Goal: Information Seeking & Learning: Learn about a topic

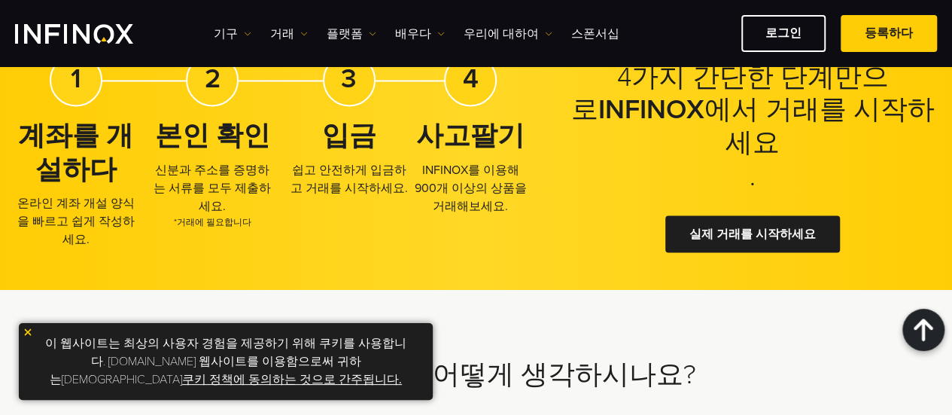
scroll to position [4417, 0]
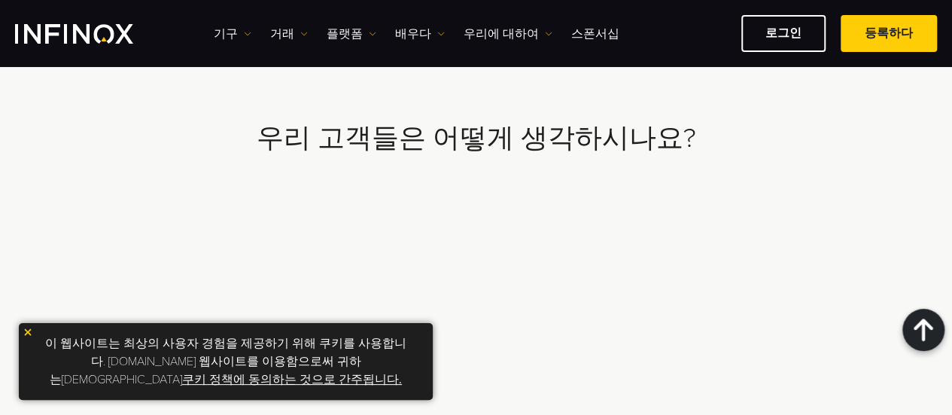
click at [361, 372] on font "쿠키 정책에 동의하는 것으로 간주됩니다." at bounding box center [292, 379] width 220 height 15
click at [387, 372] on font "쿠키 정책에 동의하는 것으로 간주됩니다." at bounding box center [292, 379] width 220 height 15
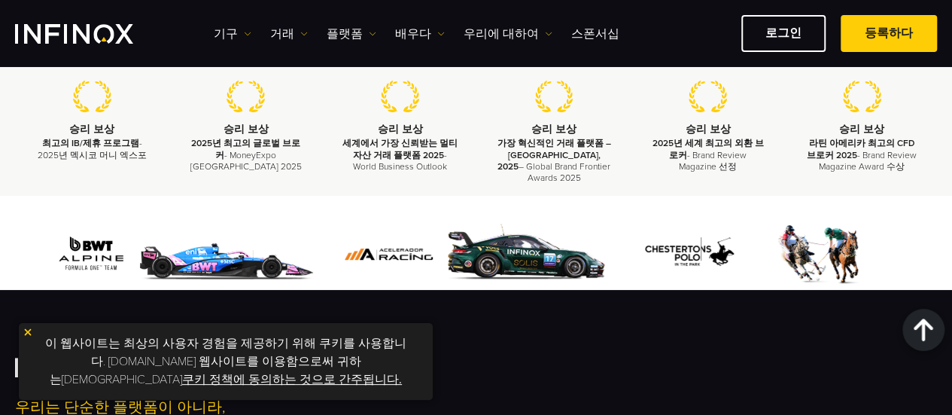
scroll to position [978, 0]
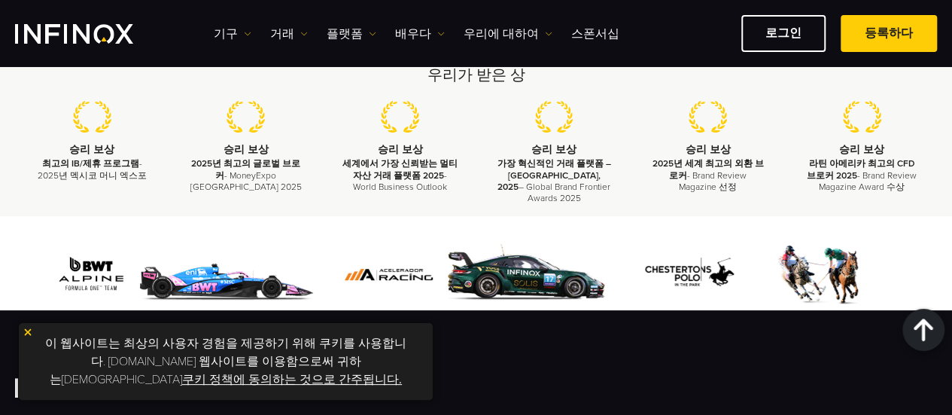
click at [26, 333] on img at bounding box center [28, 332] width 11 height 11
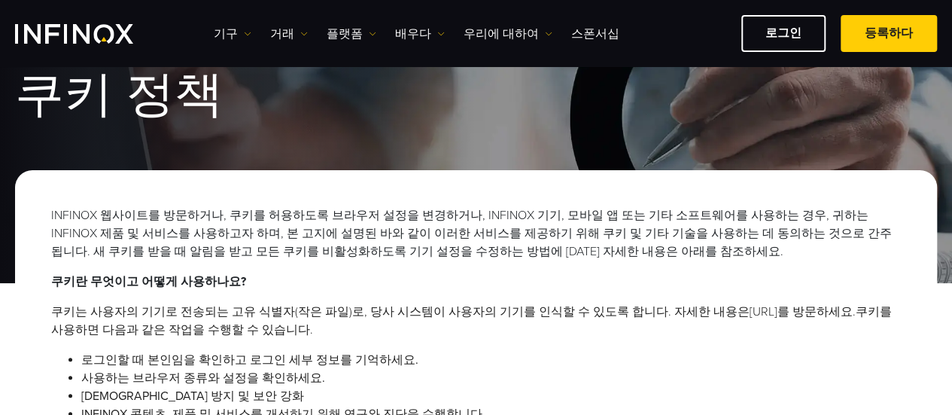
scroll to position [0, 0]
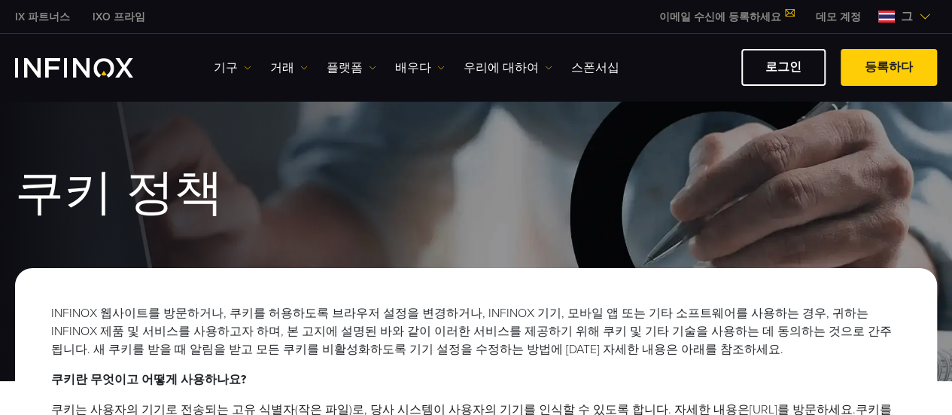
drag, startPoint x: 482, startPoint y: 289, endPoint x: 489, endPoint y: 286, distance: 8.1
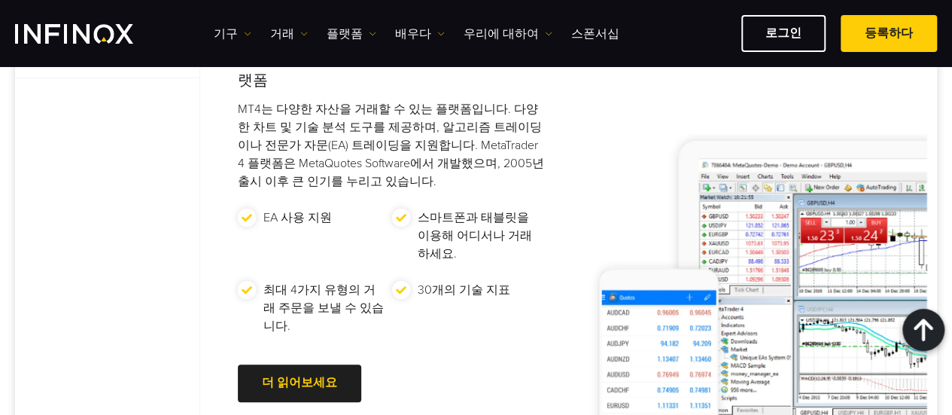
scroll to position [4891, 0]
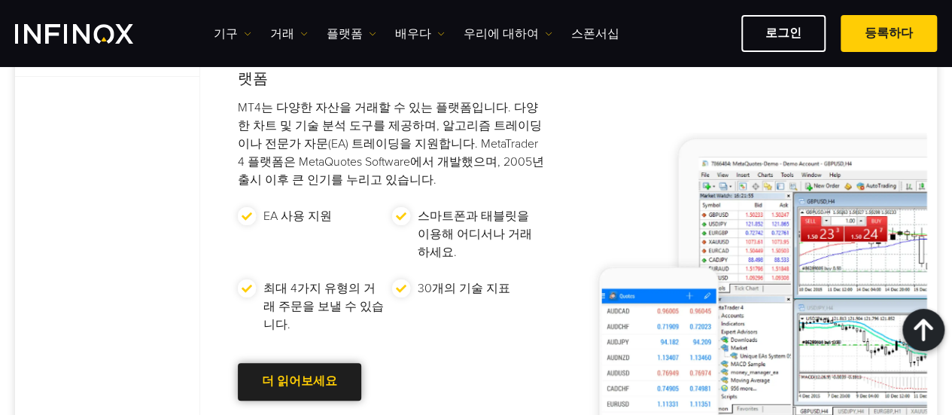
click at [299, 381] on div at bounding box center [299, 381] width 0 height 0
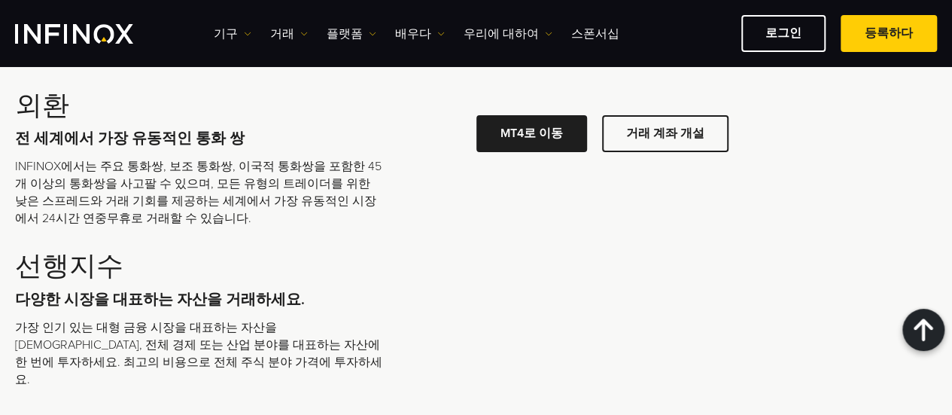
scroll to position [7116, 0]
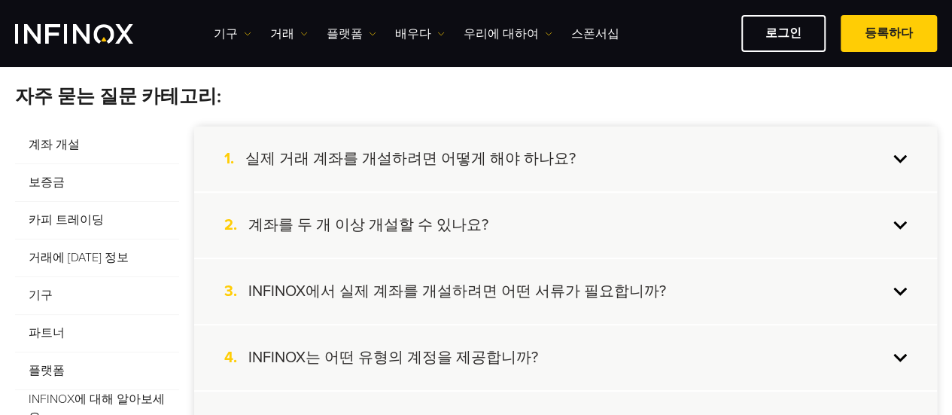
scroll to position [376, 0]
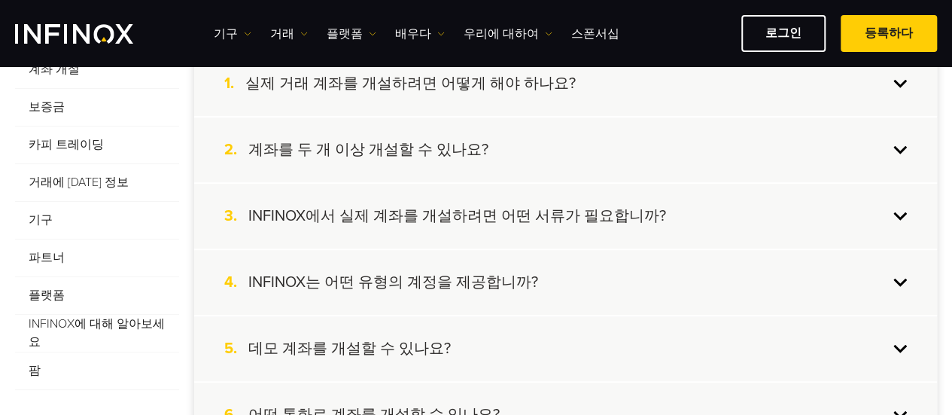
click at [509, 275] on font "INFINOX는 어떤 유형의 계정을 제공합니까?" at bounding box center [393, 282] width 290 height 18
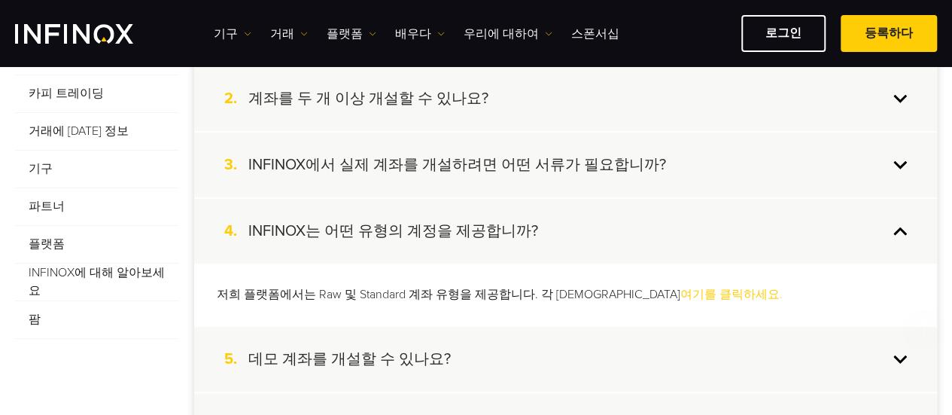
scroll to position [451, 0]
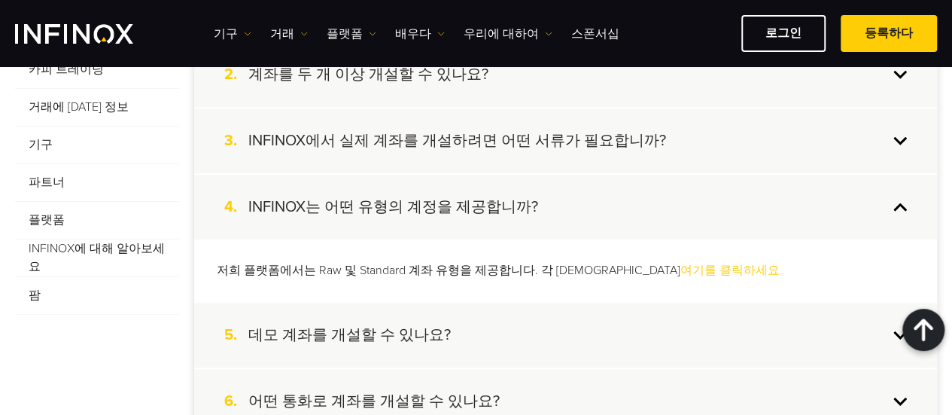
click at [701, 268] on font "여기를 클릭하세요." at bounding box center [731, 270] width 102 height 15
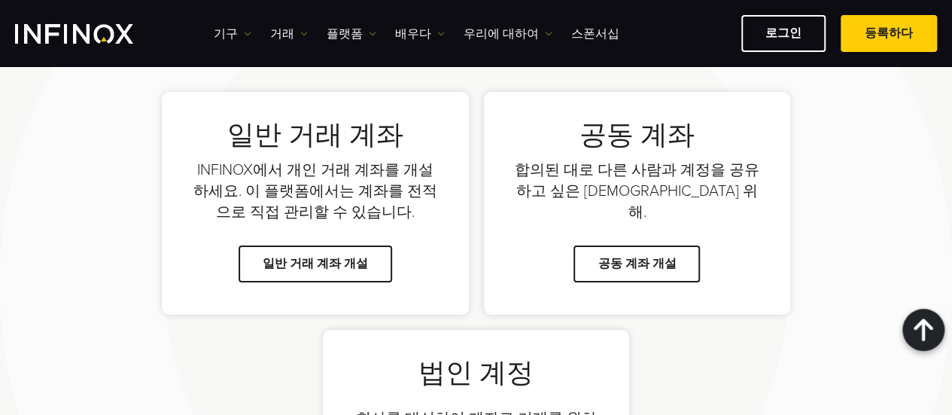
scroll to position [1085, 0]
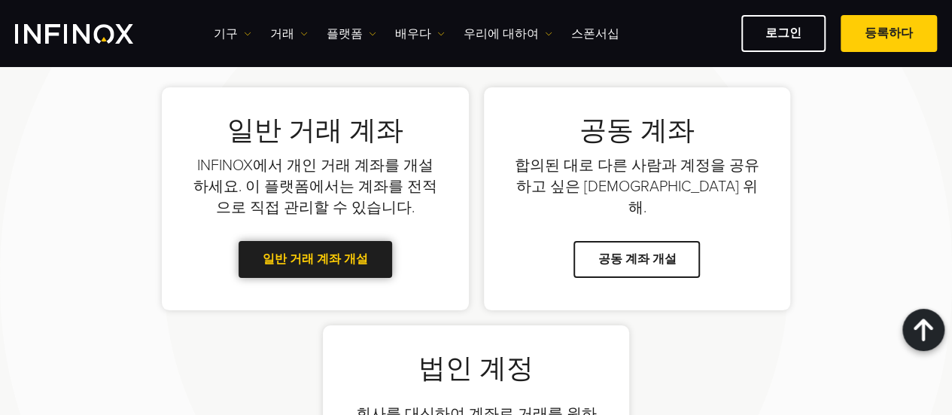
click at [333, 251] on font "일반 거래 계좌 개설" at bounding box center [315, 258] width 105 height 15
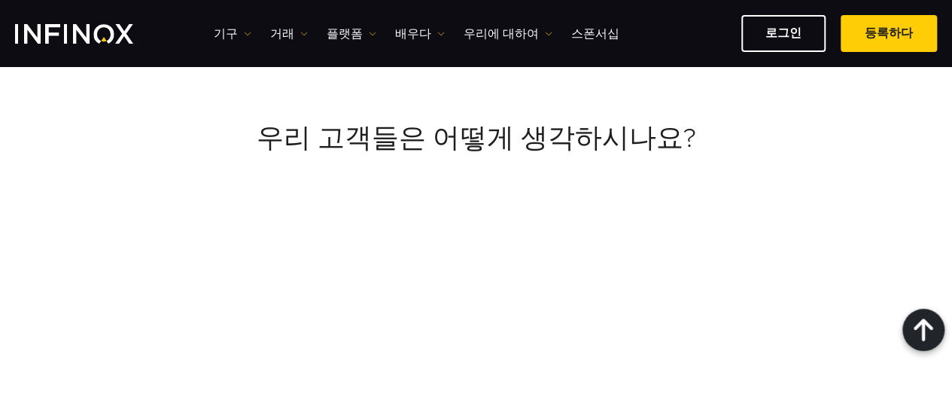
scroll to position [3643, 0]
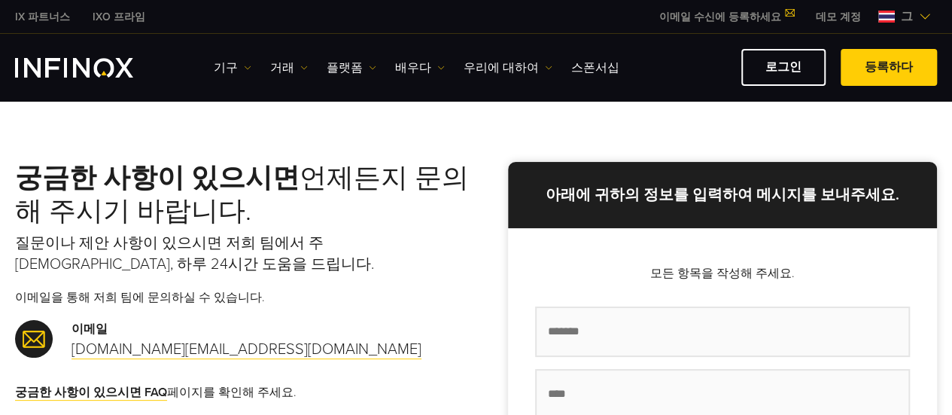
scroll to position [75, 0]
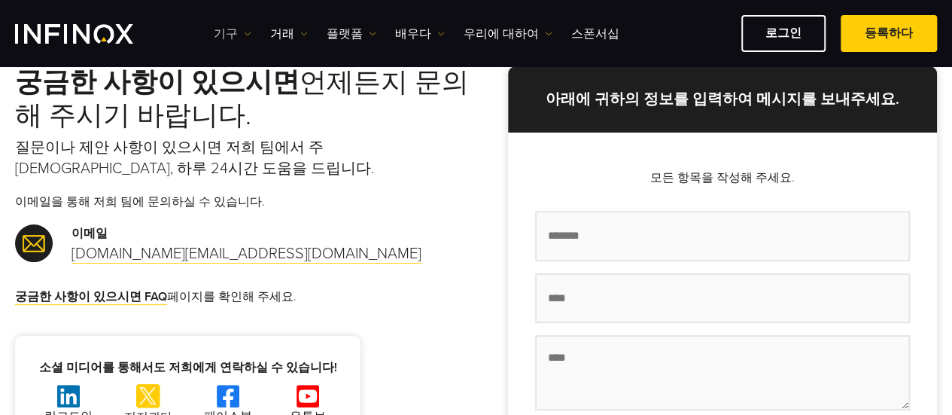
click at [232, 36] on font "기구" at bounding box center [226, 33] width 24 height 15
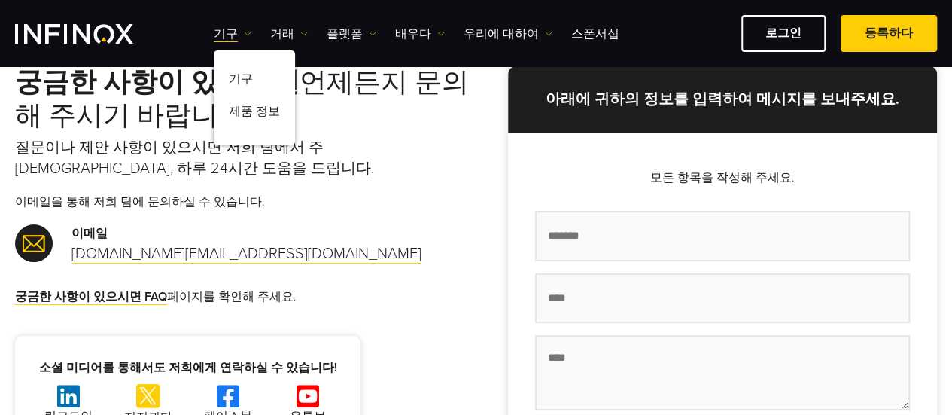
click at [111, 32] on img "INFINOX 로고" at bounding box center [74, 34] width 118 height 20
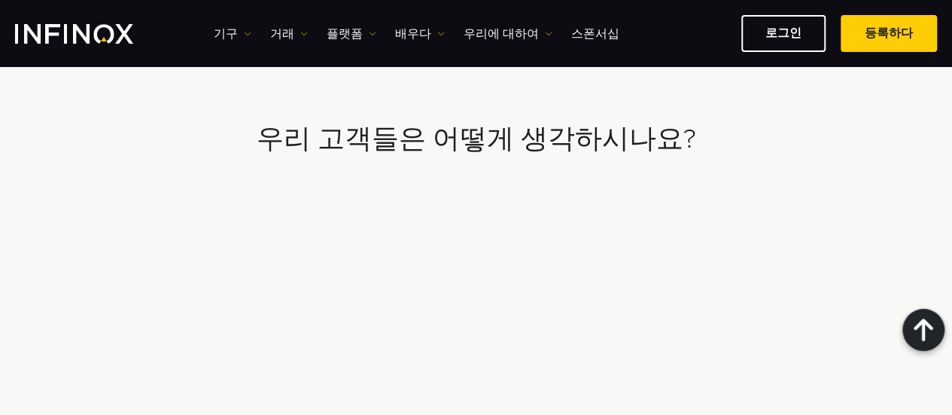
scroll to position [4943, 0]
click at [794, 13] on div "기구 [GEOGRAPHIC_DATA] 제품 정보 거래 기업 계정" at bounding box center [476, 33] width 952 height 67
click at [792, 32] on font "로그인" at bounding box center [783, 33] width 36 height 15
